Goal: Task Accomplishment & Management: Use online tool/utility

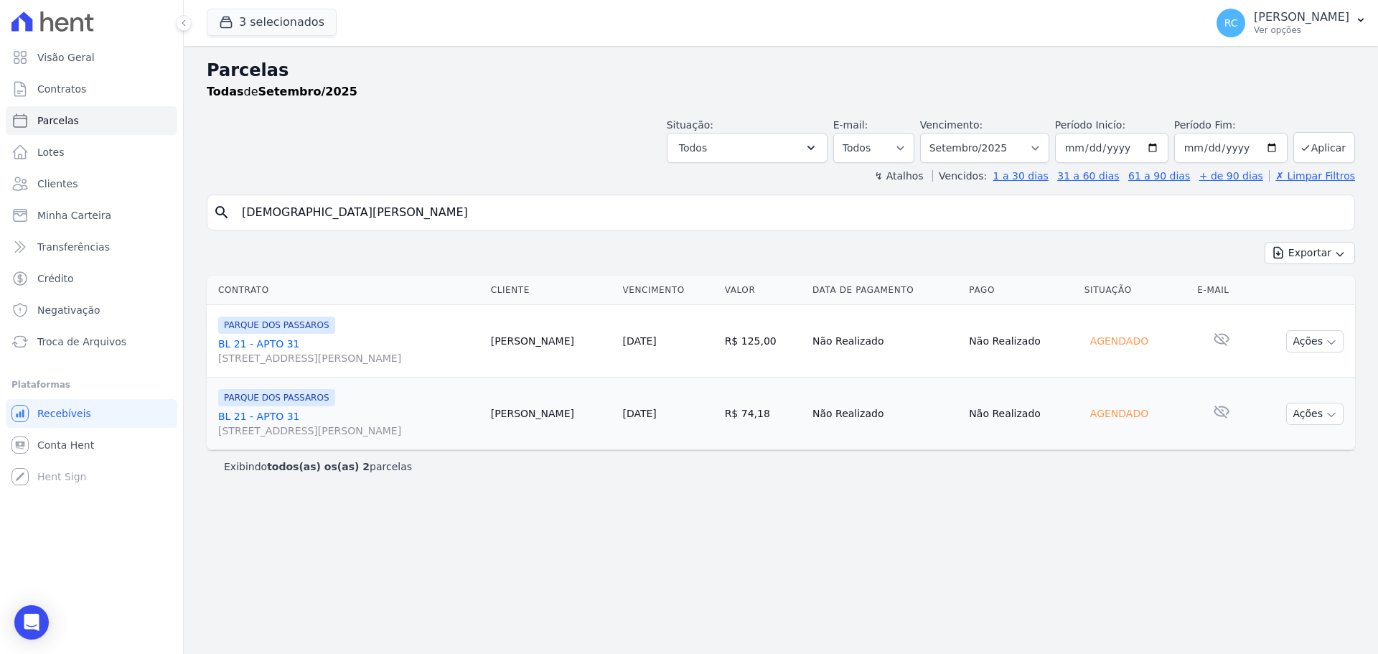
select select
drag, startPoint x: 289, startPoint y: 222, endPoint x: 137, endPoint y: 209, distance: 152.7
click at [133, 210] on div "Visão Geral Contratos [GEOGRAPHIC_DATA] Lotes Clientes Minha Carteira Transferê…" at bounding box center [689, 327] width 1378 height 654
paste input "[PERSON_NAME]"
type input "[PERSON_NAME]"
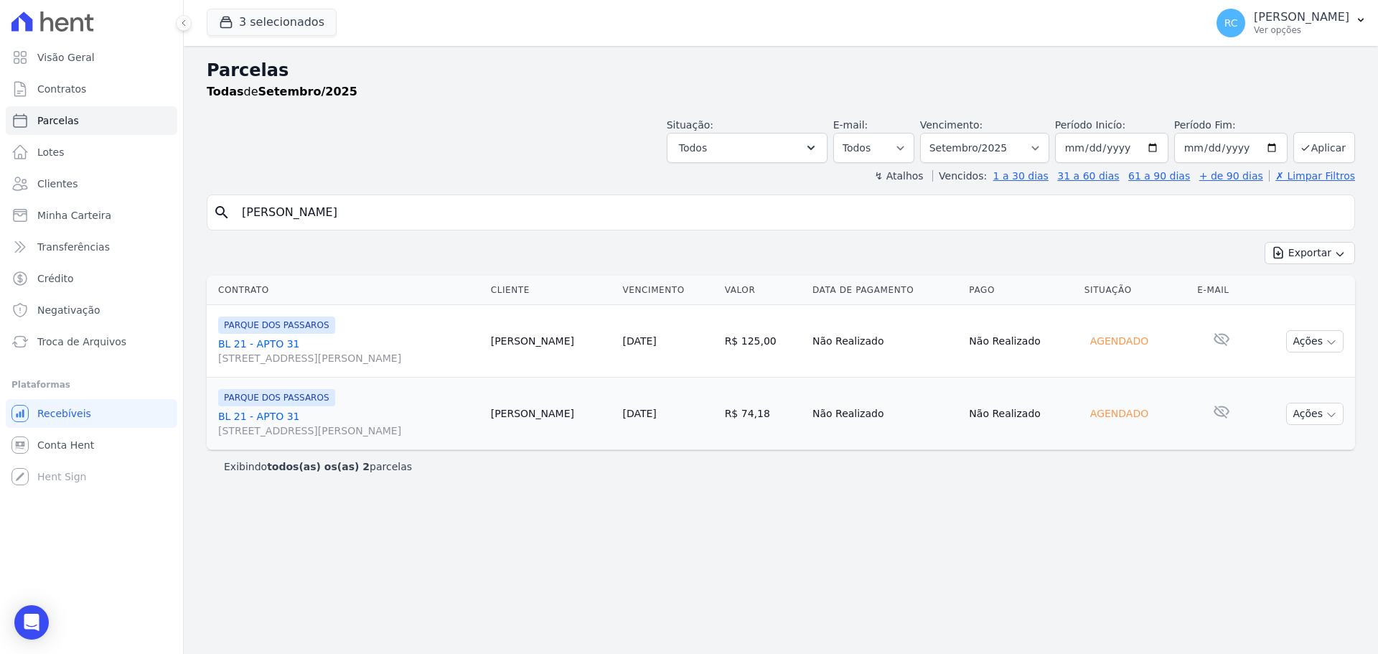
select select
drag, startPoint x: 425, startPoint y: 215, endPoint x: 7, endPoint y: 227, distance: 417.9
click at [0, 233] on div "Visão Geral Contratos [GEOGRAPHIC_DATA] Lotes Clientes Minha Carteira Transferê…" at bounding box center [689, 327] width 1378 height 654
drag, startPoint x: 418, startPoint y: 216, endPoint x: 360, endPoint y: 190, distance: 63.6
click at [1, 203] on div "Visão Geral Contratos [GEOGRAPHIC_DATA] Lotes Clientes Minha Carteira Transferê…" at bounding box center [689, 327] width 1378 height 654
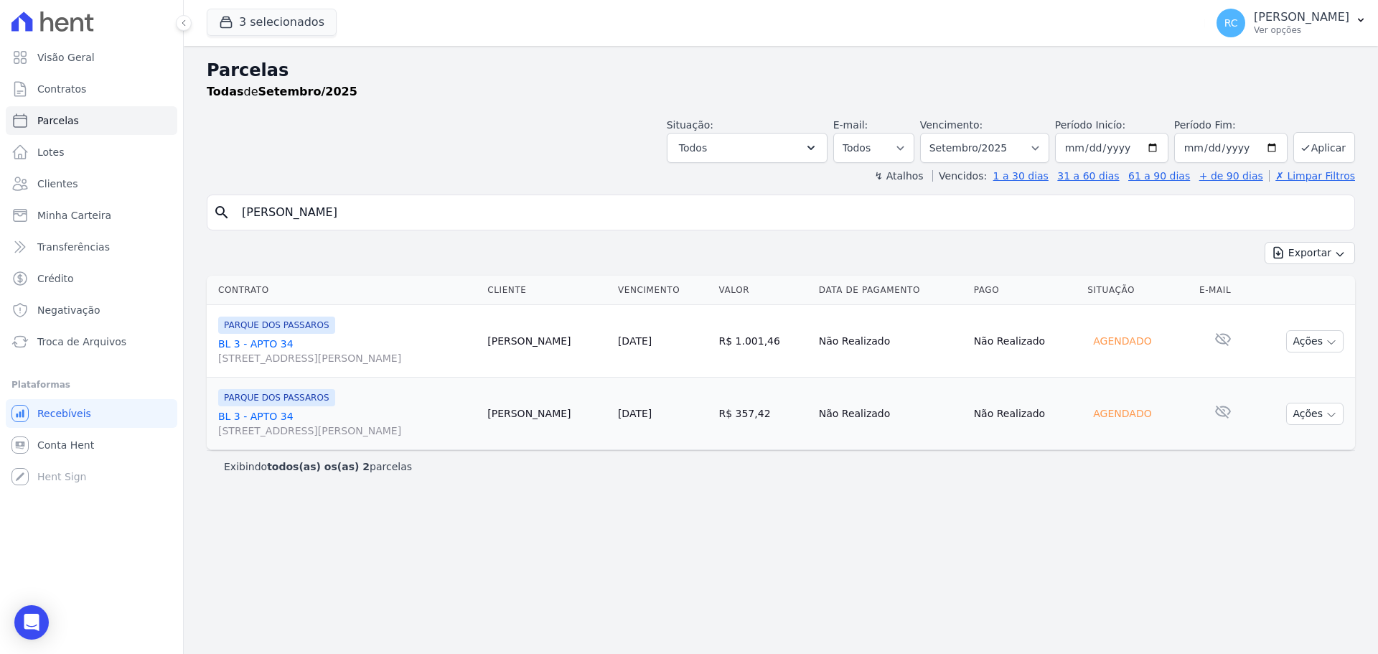
paste input "[PERSON_NAME]"
type input "[PERSON_NAME]"
click at [502, 261] on div "Exportar Exportar PDF Exportar CSV" at bounding box center [781, 259] width 1148 height 34
click at [495, 228] on div "search [PERSON_NAME]" at bounding box center [781, 212] width 1148 height 36
click at [491, 225] on input "[PERSON_NAME]" at bounding box center [790, 212] width 1115 height 29
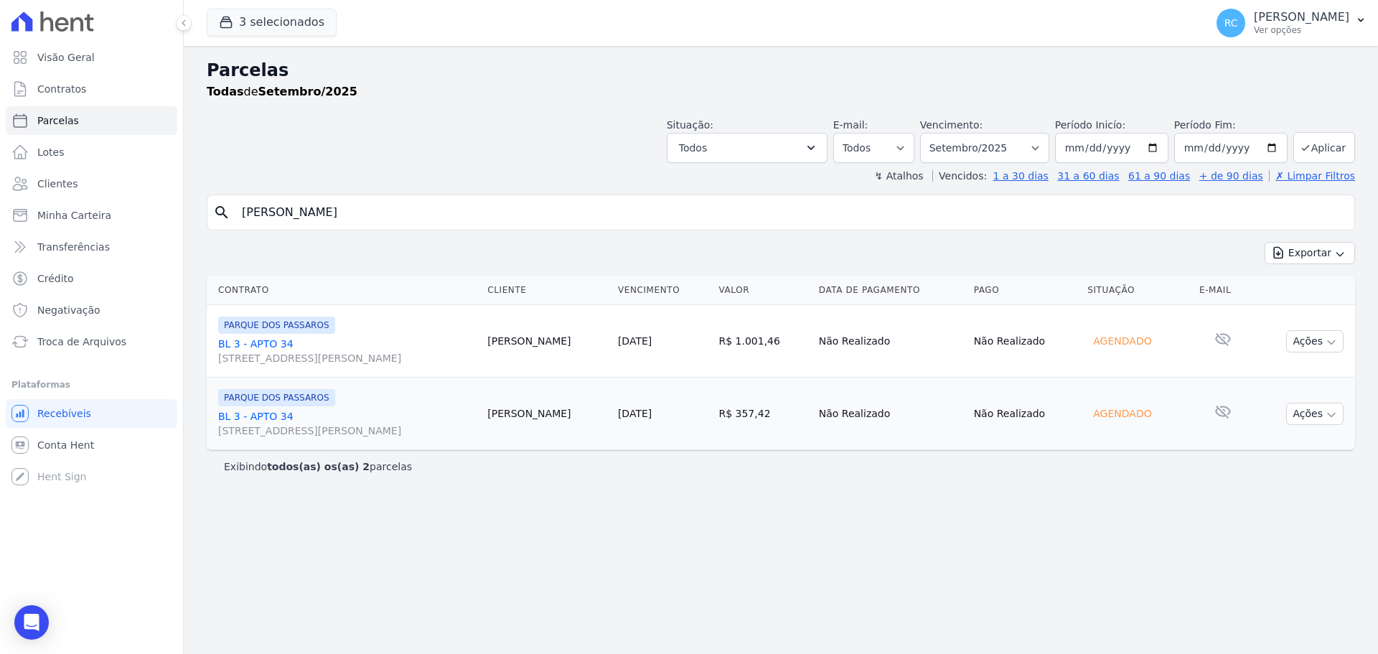
select select
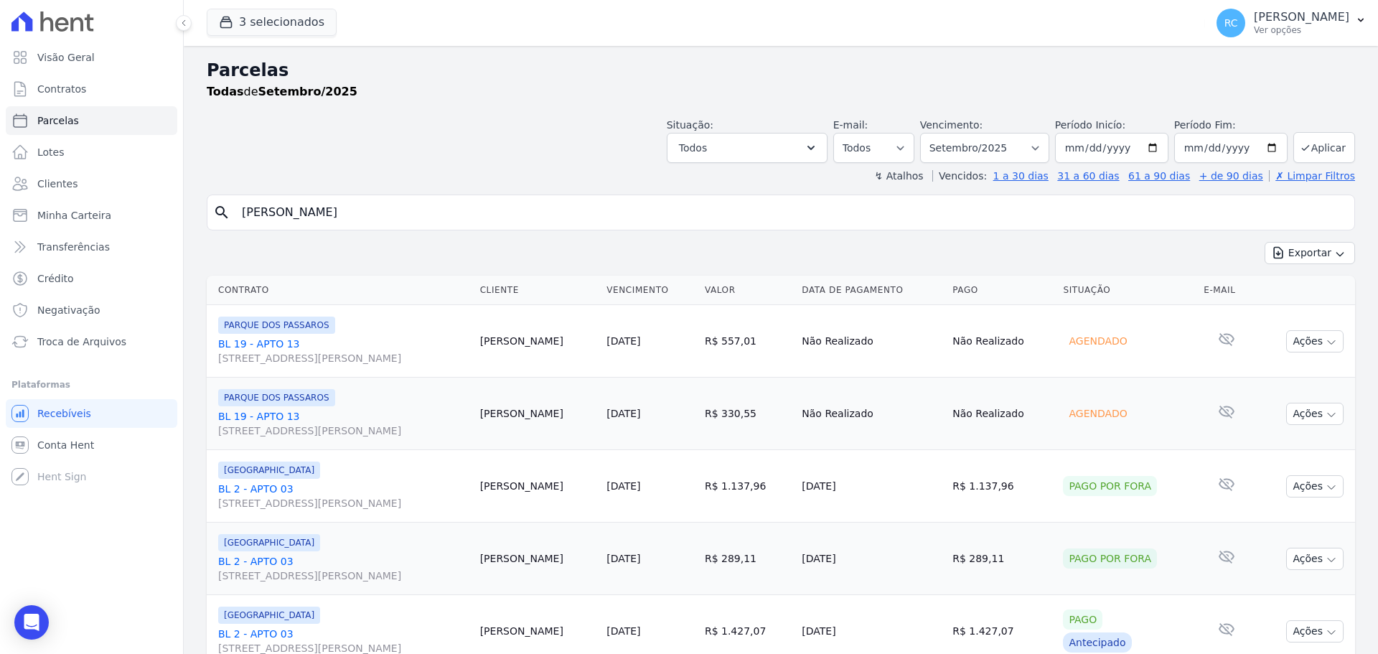
drag, startPoint x: 494, startPoint y: 202, endPoint x: 18, endPoint y: 199, distance: 476.6
click at [0, 207] on div "Visão Geral Contratos [GEOGRAPHIC_DATA] Lotes Clientes Minha Carteira Transferê…" at bounding box center [689, 327] width 1378 height 654
paste input "24019537879"
type input "24019537879"
select select
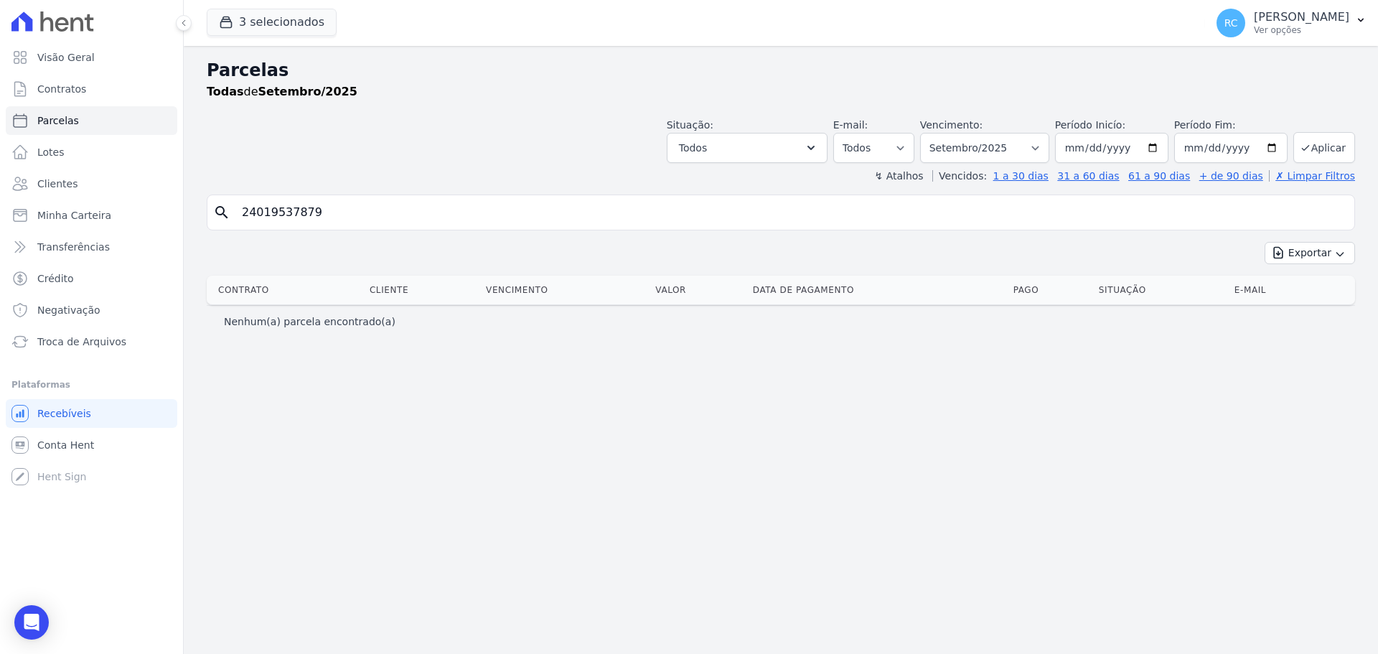
click at [261, 210] on input "24019537879" at bounding box center [790, 212] width 1115 height 29
type input "240.195.378-79"
select select
drag, startPoint x: 322, startPoint y: 206, endPoint x: 95, endPoint y: 170, distance: 230.3
click at [101, 180] on div "Visão Geral Contratos [GEOGRAPHIC_DATA] Lotes Clientes Minha Carteira Transferê…" at bounding box center [689, 327] width 1378 height 654
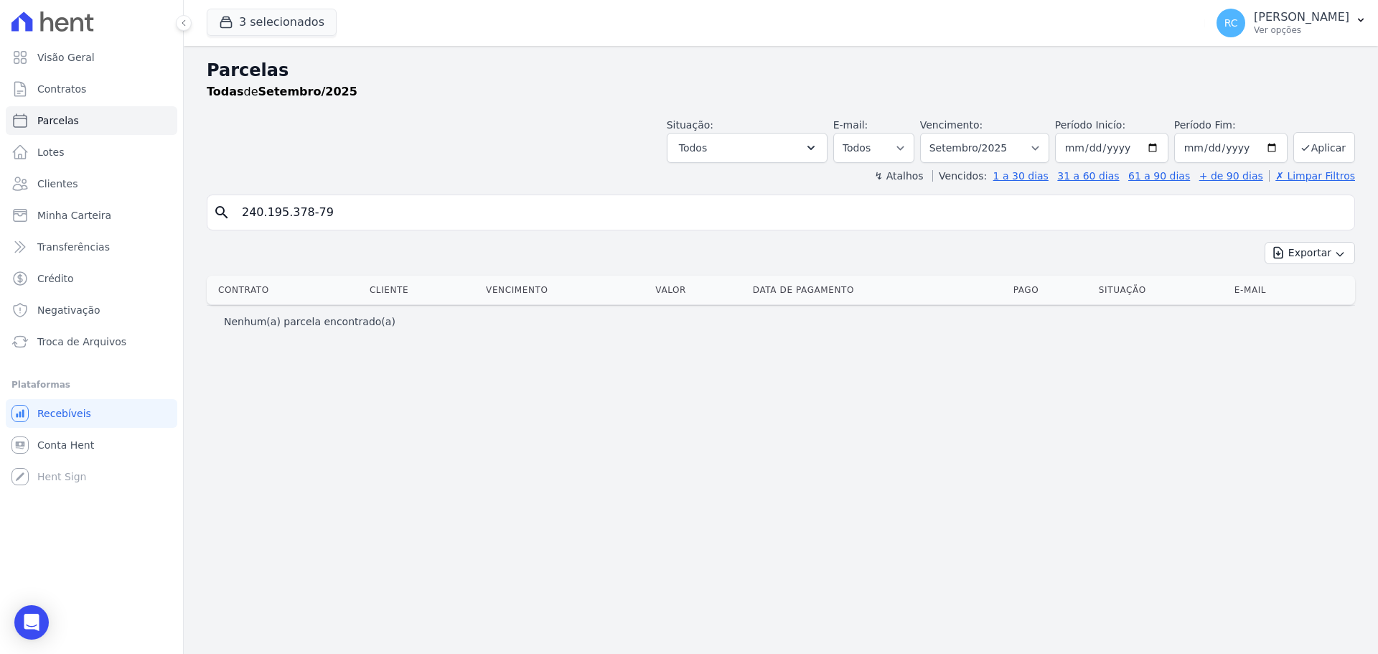
click at [944, 636] on div "Parcelas Todas de Setembro/2025 Situação: Agendado Em Aberto Pago Processando C…" at bounding box center [781, 350] width 1194 height 608
drag, startPoint x: 255, startPoint y: 238, endPoint x: 18, endPoint y: 258, distance: 237.7
click at [0, 275] on div "Visão Geral Contratos [GEOGRAPHIC_DATA] Lotes Clientes Minha Carteira Transferê…" at bounding box center [689, 327] width 1378 height 654
paste input "195378"
type input "24019537879"
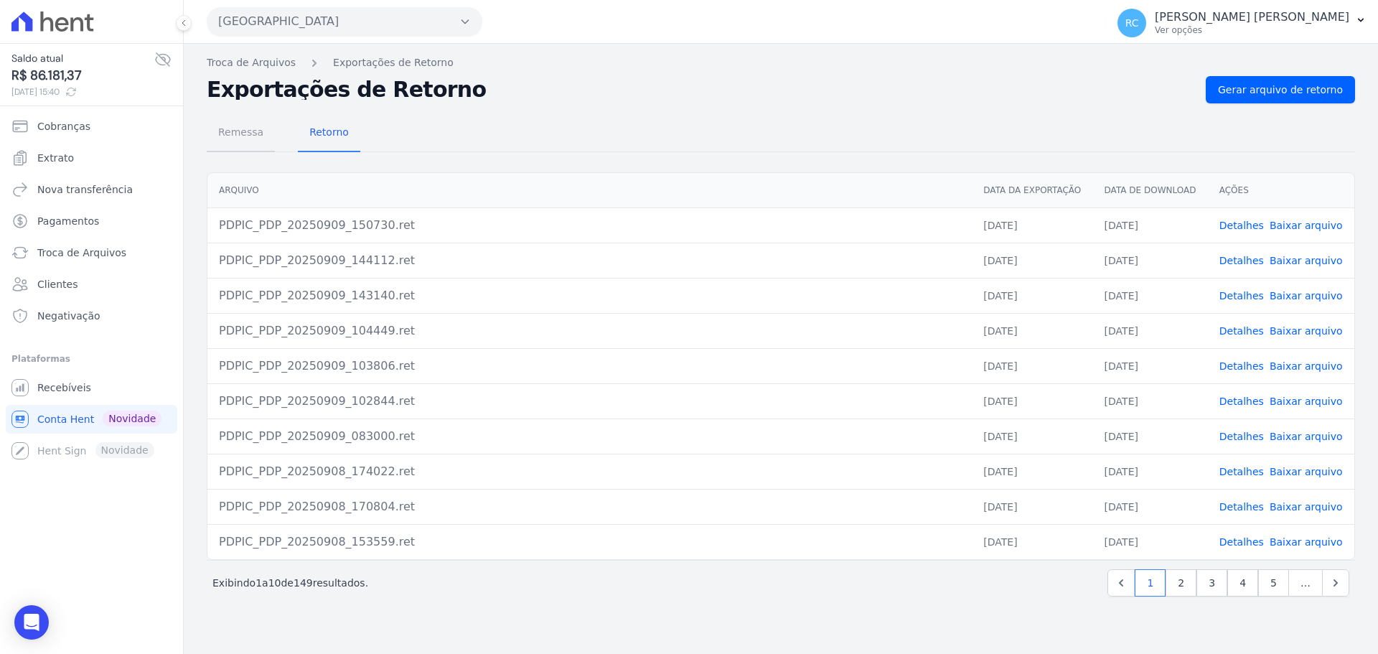
click at [264, 140] on span "Remessa" at bounding box center [241, 132] width 62 height 29
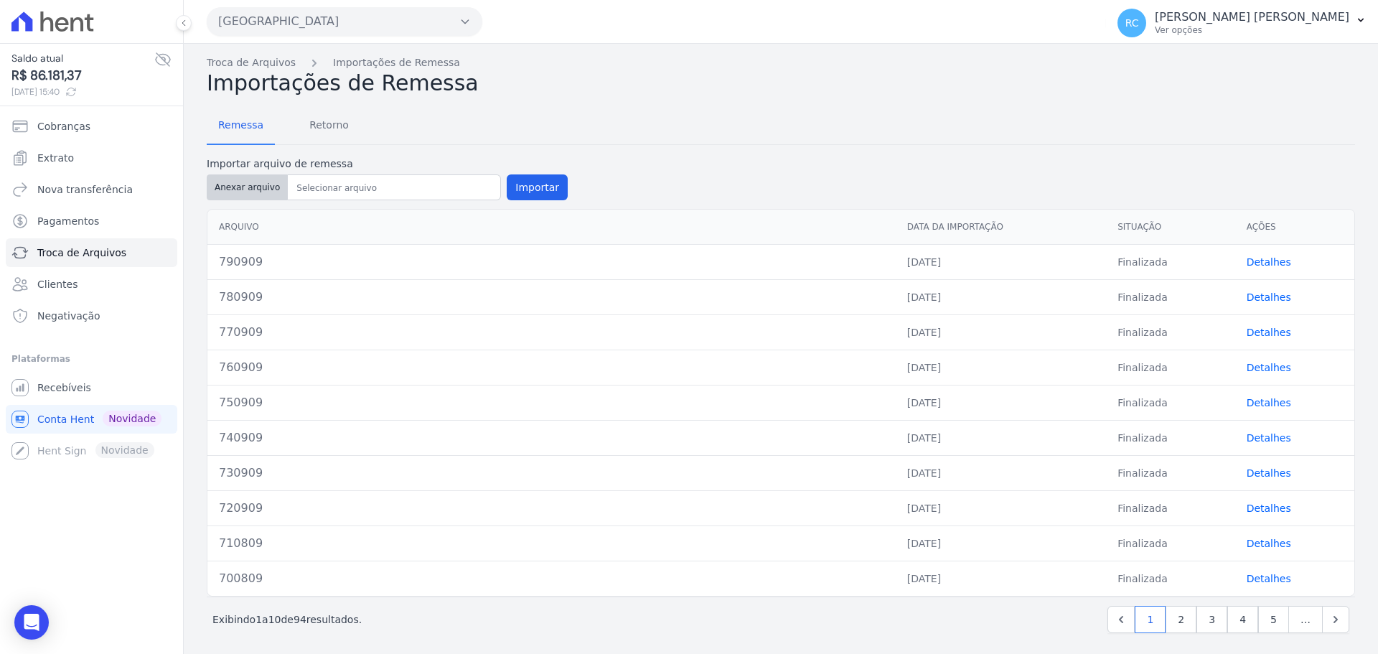
click at [242, 184] on button "Anexar arquivo" at bounding box center [247, 187] width 81 height 26
type input "800909"
click at [539, 192] on button "Importar" at bounding box center [537, 187] width 61 height 26
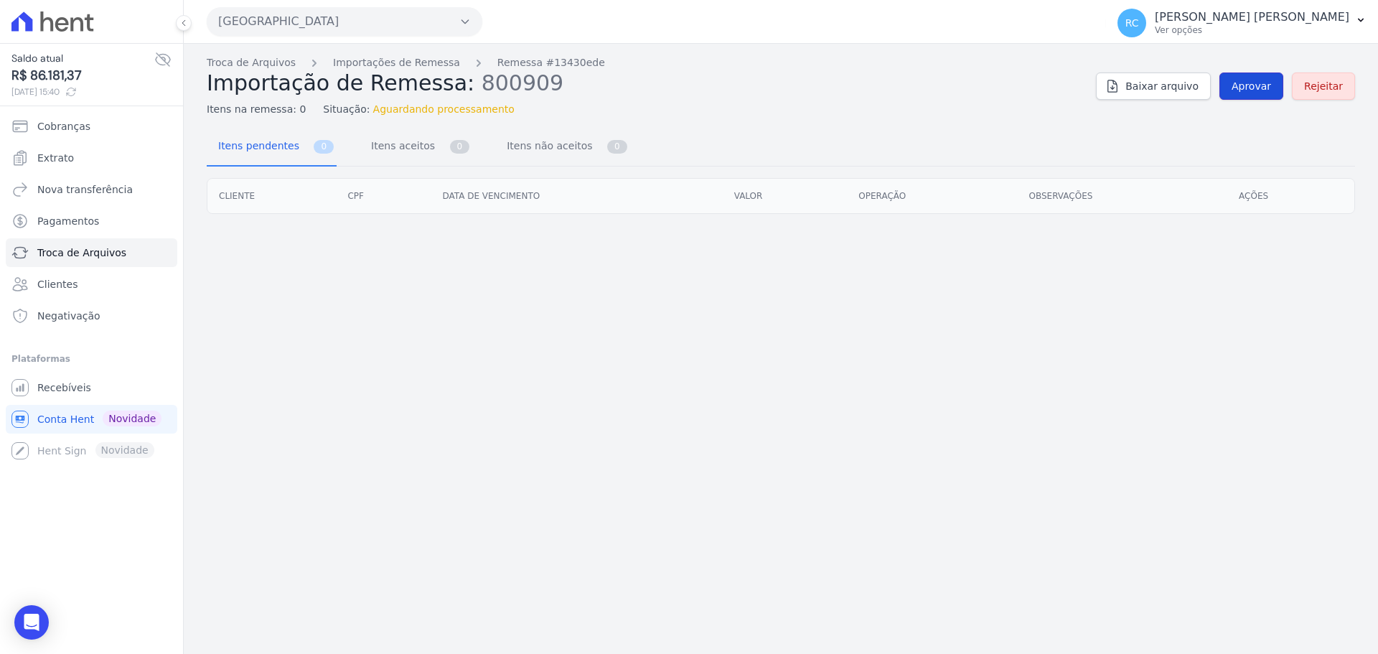
click at [1250, 83] on span "Aprovar" at bounding box center [1251, 86] width 39 height 14
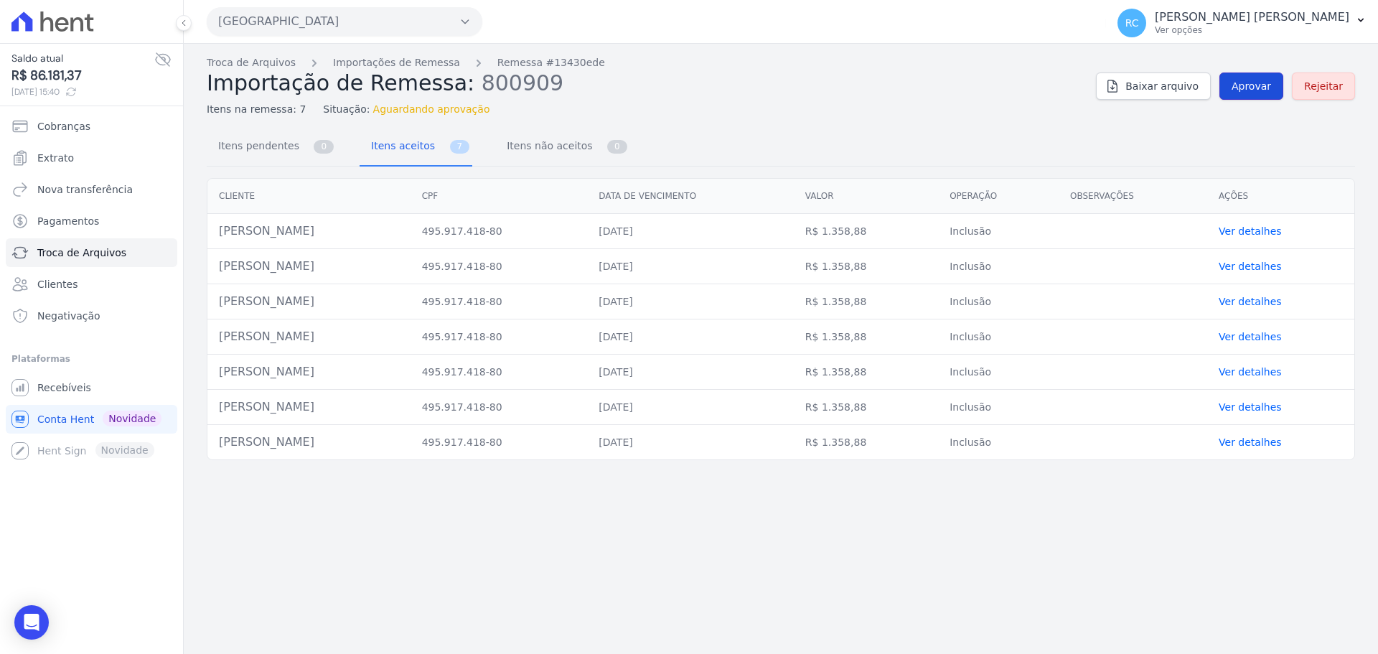
click at [1235, 89] on link "Aprovar" at bounding box center [1251, 85] width 64 height 27
click at [1275, 85] on link "Aprovar" at bounding box center [1251, 85] width 64 height 27
click at [1248, 93] on span "Aprovar" at bounding box center [1251, 86] width 39 height 14
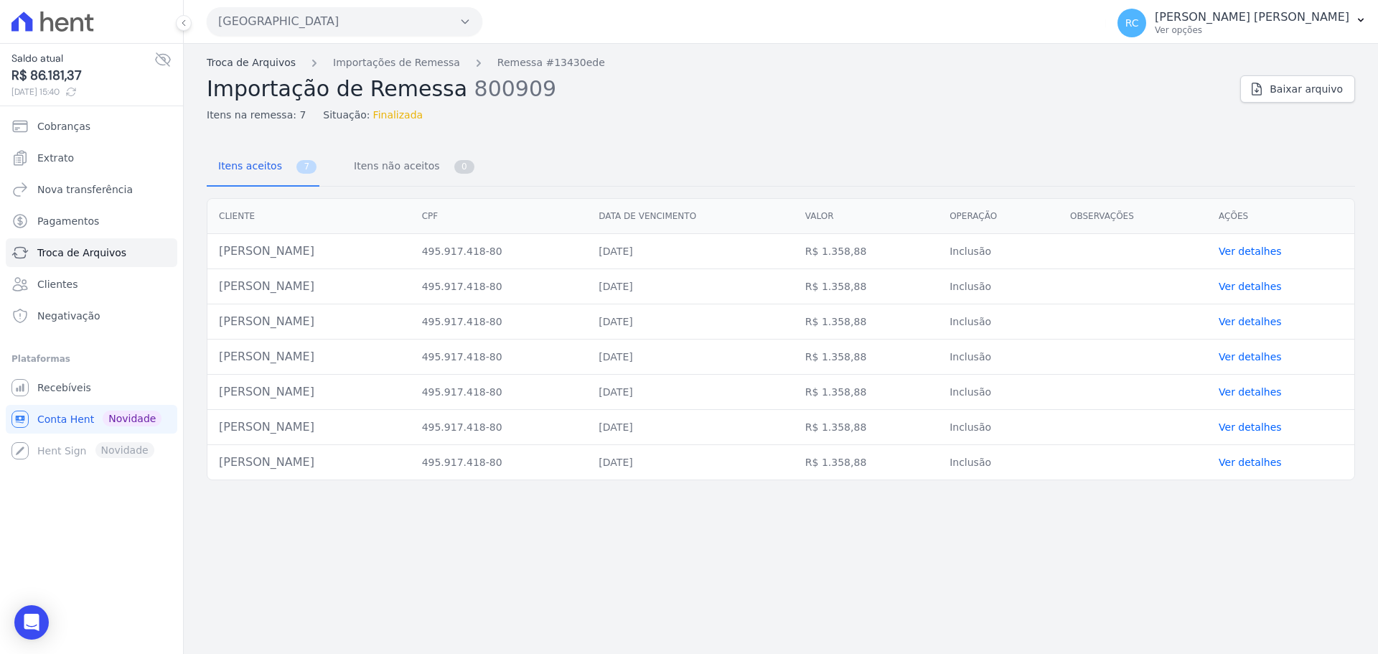
click at [228, 63] on link "Troca de Arquivos" at bounding box center [251, 62] width 89 height 15
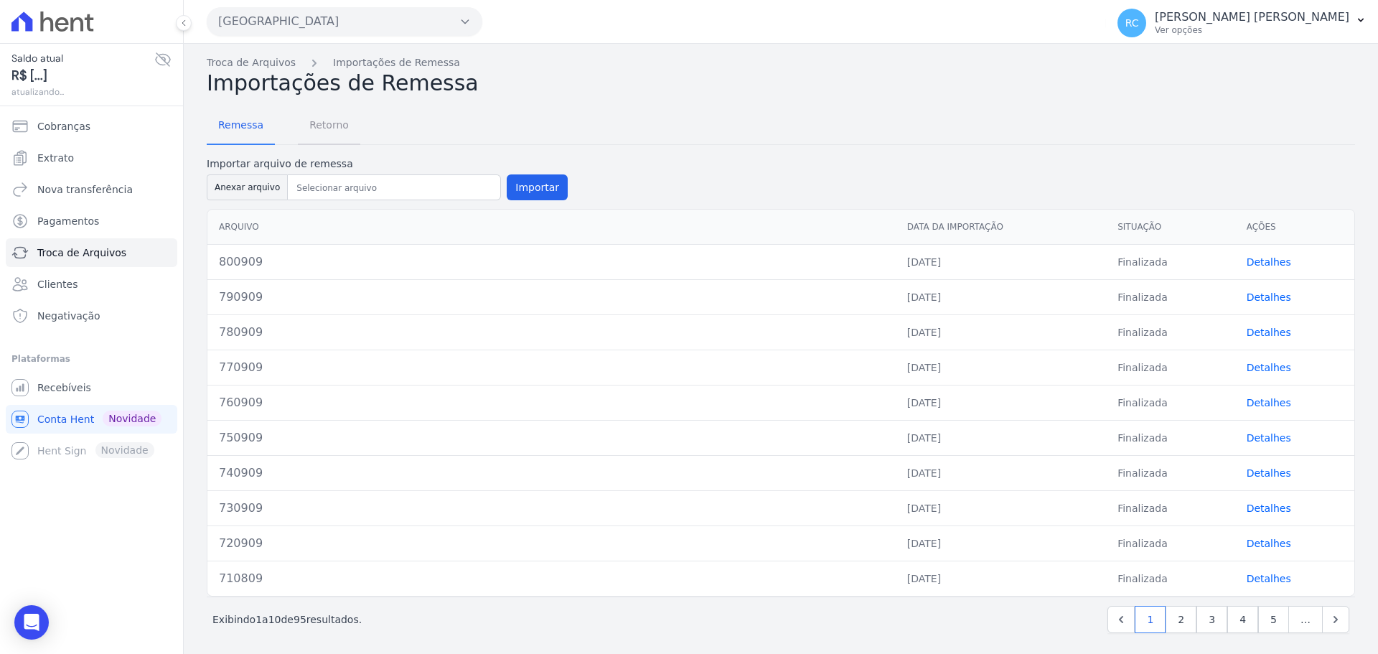
click at [305, 136] on span "Retorno" at bounding box center [329, 125] width 57 height 29
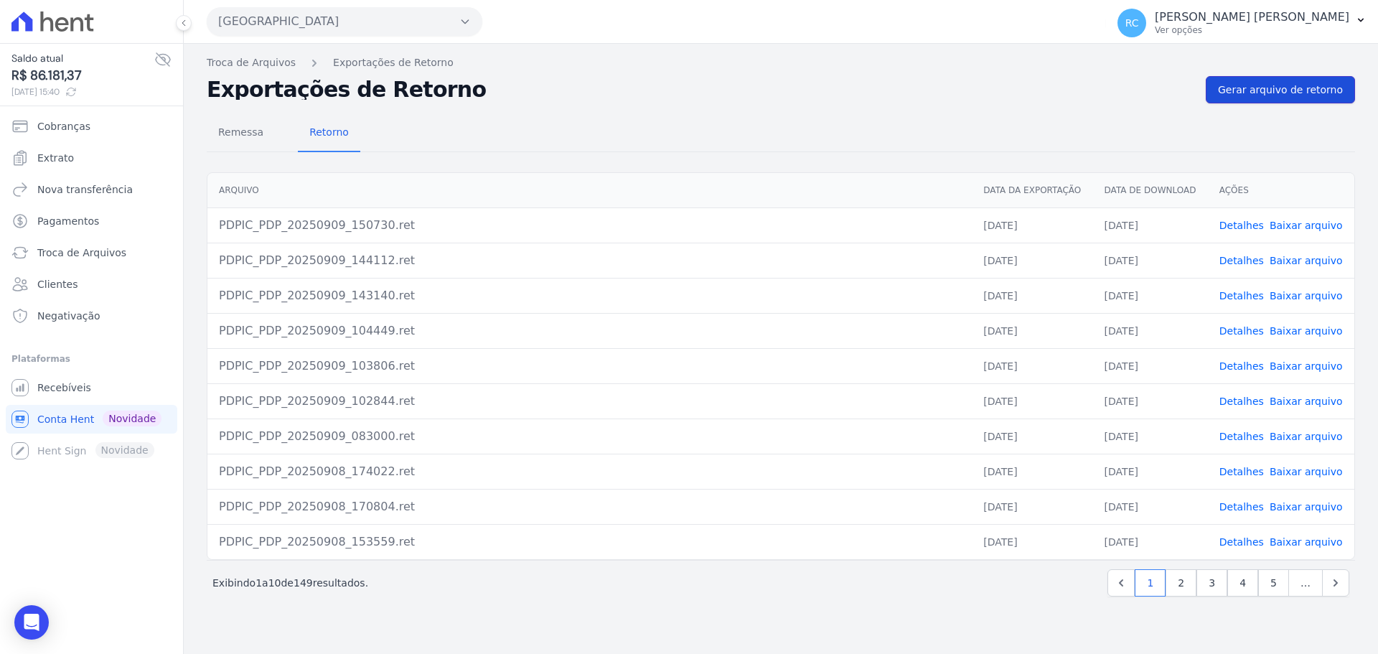
click at [1291, 88] on span "Gerar arquivo de retorno" at bounding box center [1280, 90] width 125 height 14
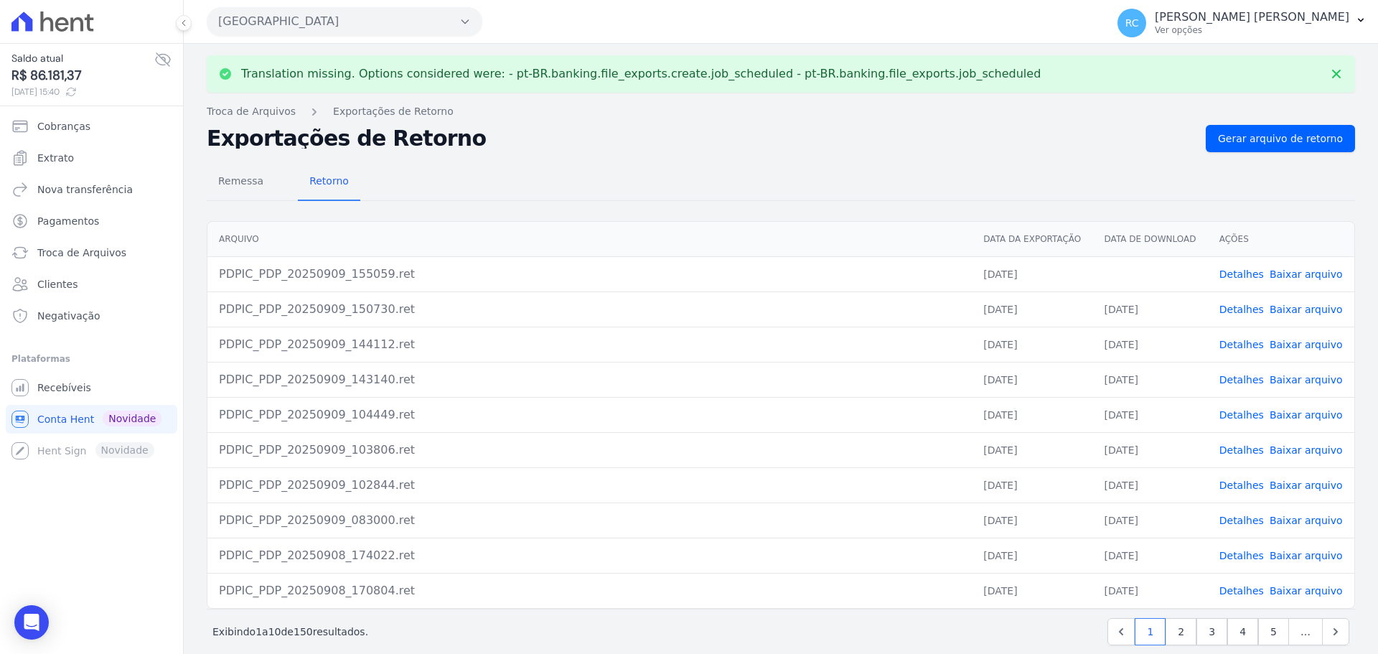
click at [1279, 277] on link "Baixar arquivo" at bounding box center [1306, 273] width 73 height 11
